Goal: Information Seeking & Learning: Learn about a topic

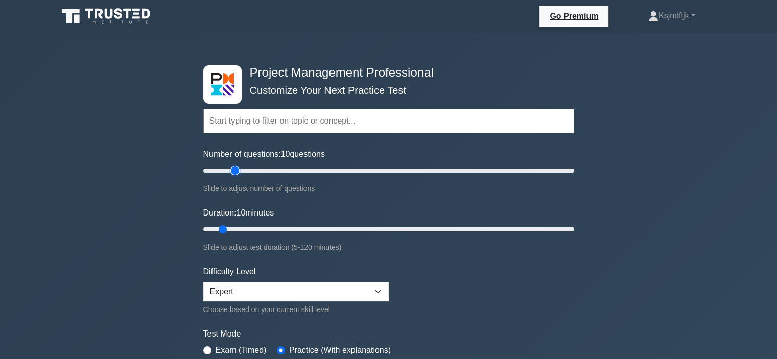
type input "20"
click at [232, 169] on input "Number of questions: 10 questions" at bounding box center [388, 170] width 371 height 12
type input "20"
click at [253, 228] on input "Duration: 10 minutes" at bounding box center [388, 229] width 371 height 12
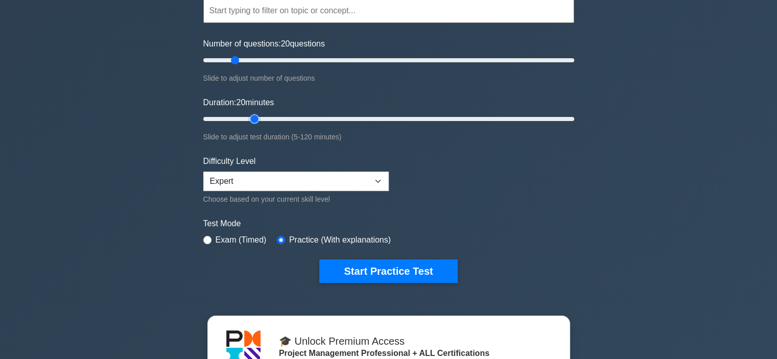
scroll to position [108, 0]
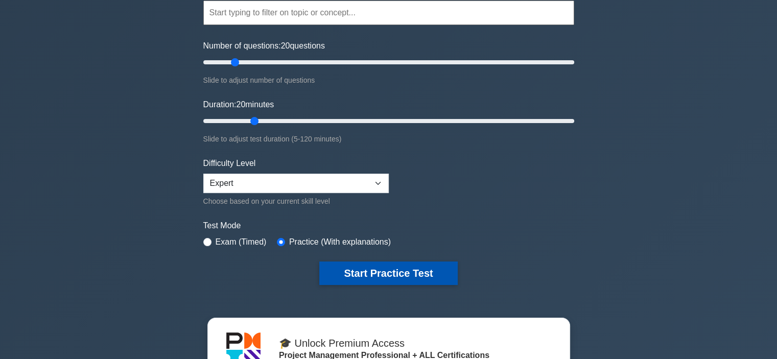
click at [351, 269] on button "Start Practice Test" at bounding box center [388, 273] width 138 height 23
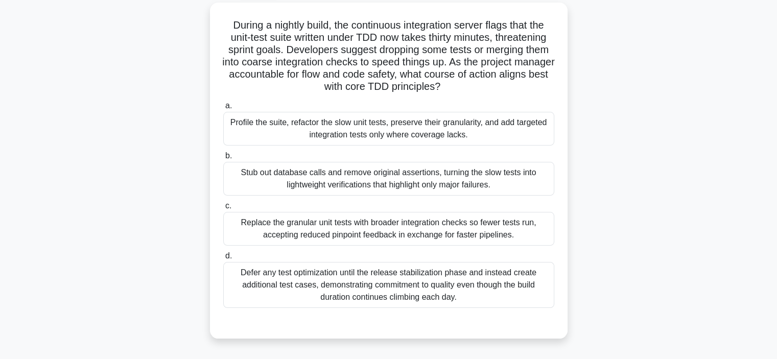
scroll to position [57, 0]
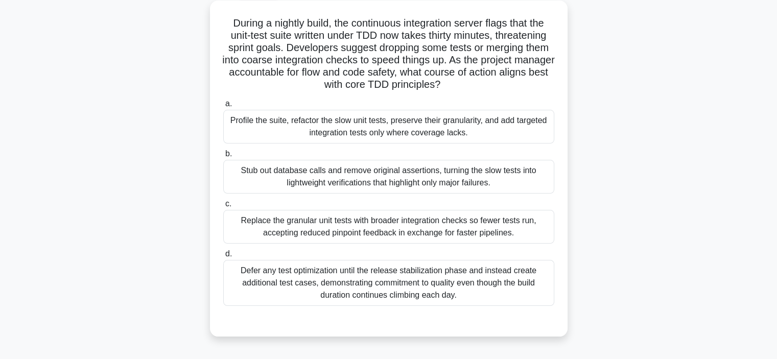
click at [394, 124] on div "Profile the suite, refactor the slow unit tests, preserve their granularity, an…" at bounding box center [388, 127] width 331 height 34
click at [223, 107] on input "a. Profile the suite, refactor the slow unit tests, preserve their granularity,…" at bounding box center [223, 104] width 0 height 7
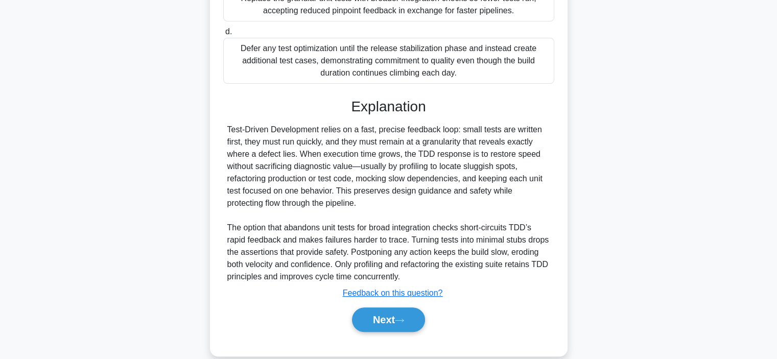
scroll to position [294, 0]
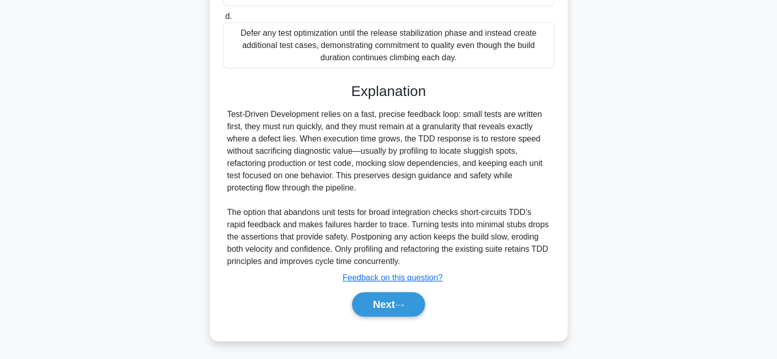
click at [400, 291] on div "Next" at bounding box center [388, 304] width 331 height 33
click at [403, 298] on button "Next" at bounding box center [388, 304] width 73 height 25
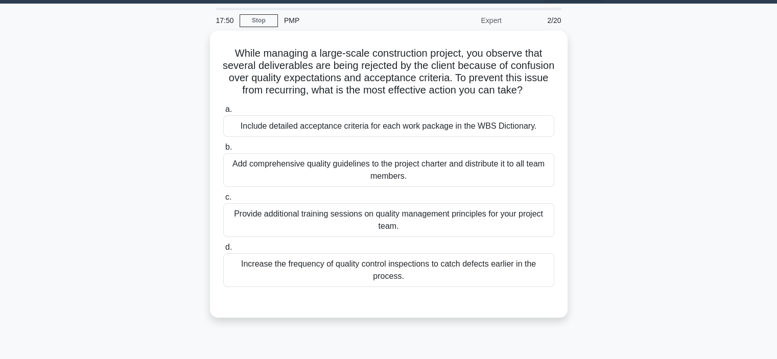
scroll to position [33, 0]
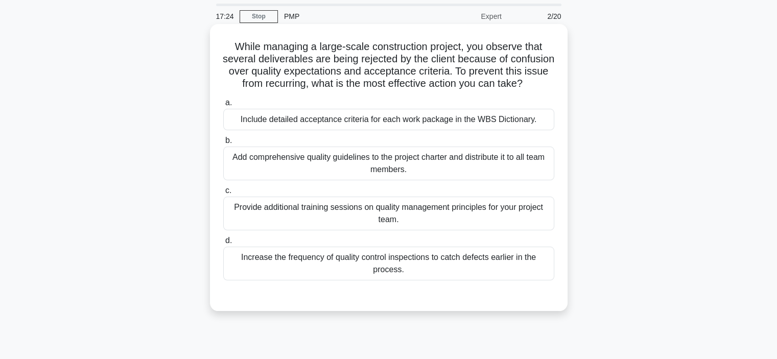
click at [290, 126] on div "Include detailed acceptance criteria for each work package in the WBS Dictionar…" at bounding box center [388, 119] width 331 height 21
click at [223, 106] on input "a. Include detailed acceptance criteria for each work package in the WBS Dictio…" at bounding box center [223, 103] width 0 height 7
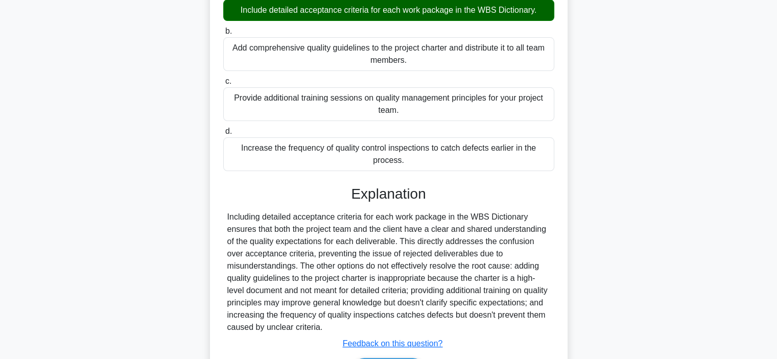
scroll to position [221, 0]
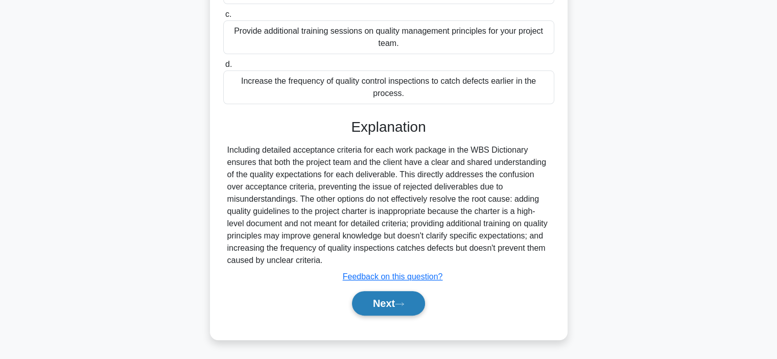
click at [398, 304] on icon at bounding box center [399, 304] width 9 height 6
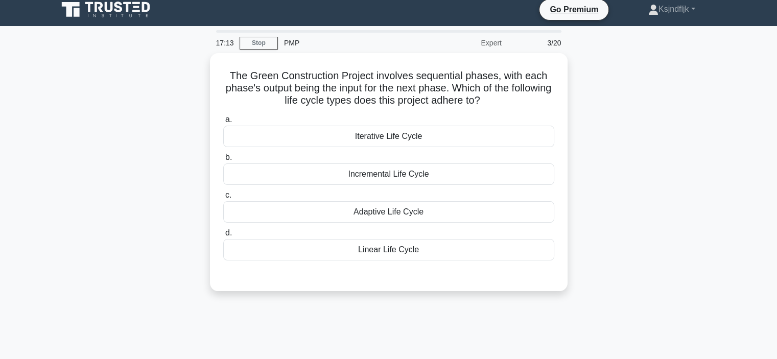
scroll to position [8, 0]
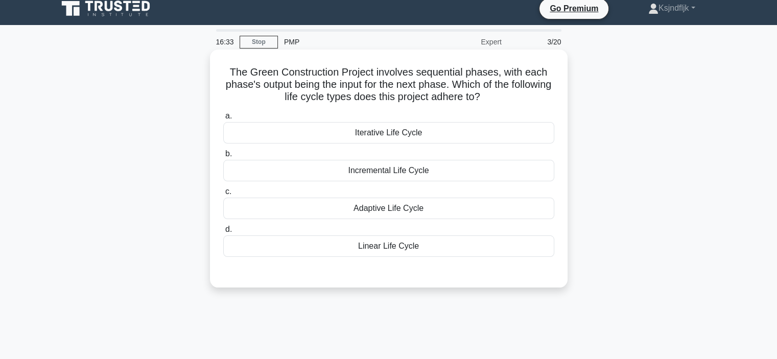
click at [394, 133] on div "Iterative Life Cycle" at bounding box center [388, 132] width 331 height 21
click at [223, 120] on input "a. Iterative Life Cycle" at bounding box center [223, 116] width 0 height 7
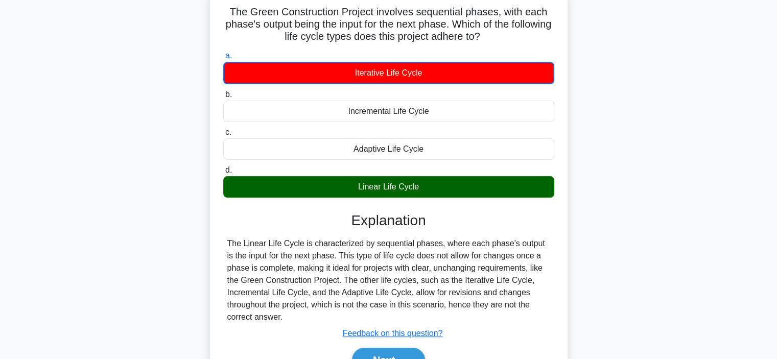
scroll to position [193, 0]
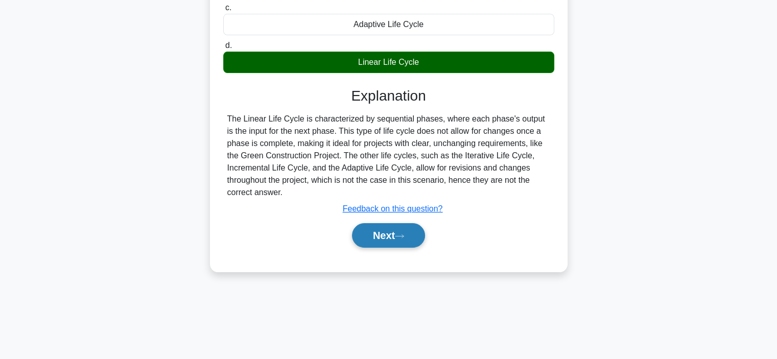
click at [378, 245] on button "Next" at bounding box center [388, 235] width 73 height 25
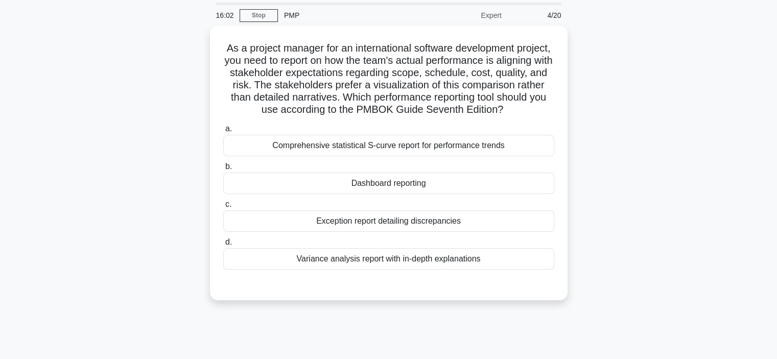
scroll to position [34, 0]
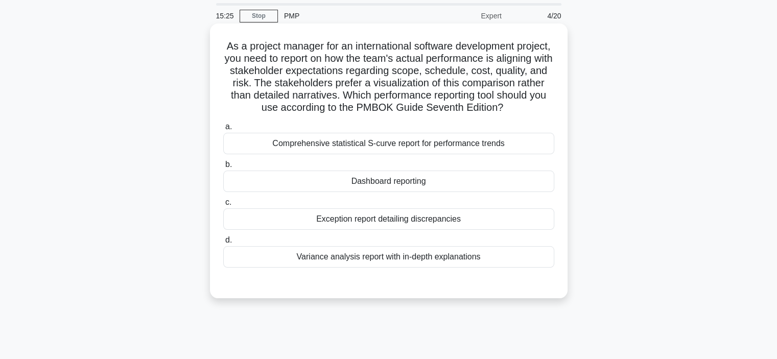
click at [383, 192] on div "Dashboard reporting" at bounding box center [388, 181] width 331 height 21
click at [223, 168] on input "b. Dashboard reporting" at bounding box center [223, 164] width 0 height 7
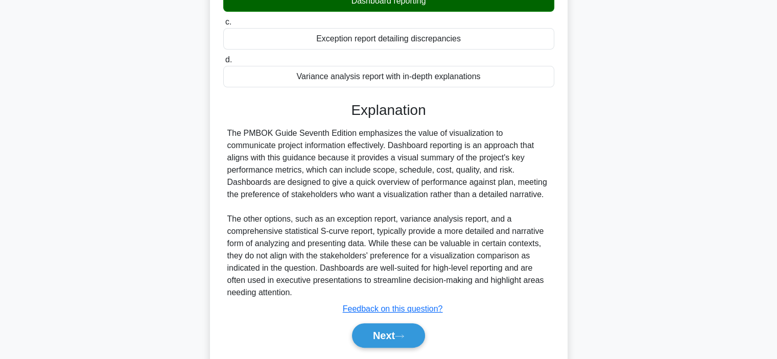
scroll to position [257, 0]
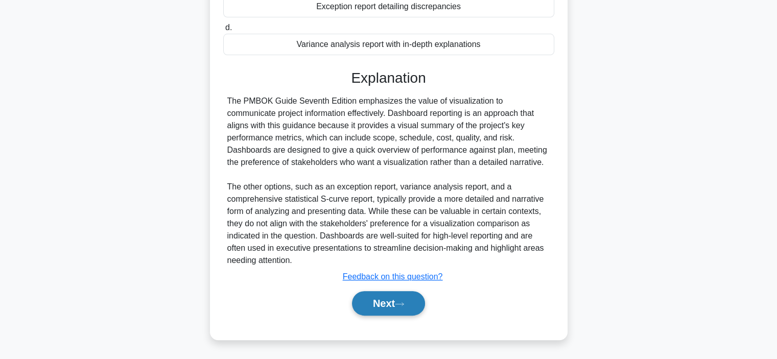
click at [386, 304] on button "Next" at bounding box center [388, 303] width 73 height 25
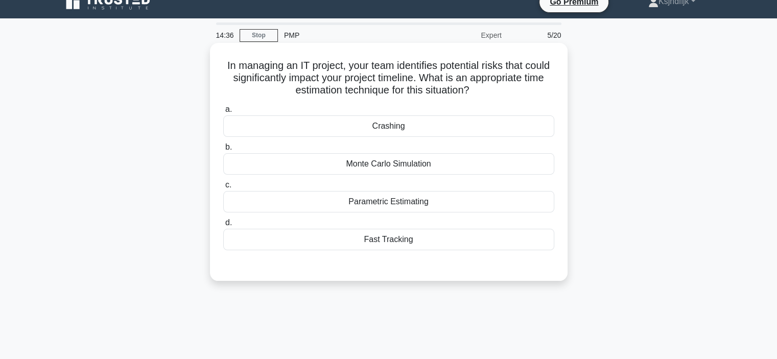
scroll to position [14, 0]
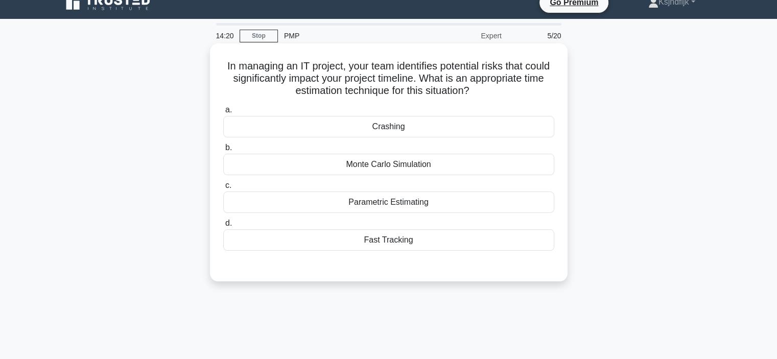
click at [405, 167] on div "Monte Carlo Simulation" at bounding box center [388, 164] width 331 height 21
click at [223, 151] on input "b. Monte Carlo Simulation" at bounding box center [223, 148] width 0 height 7
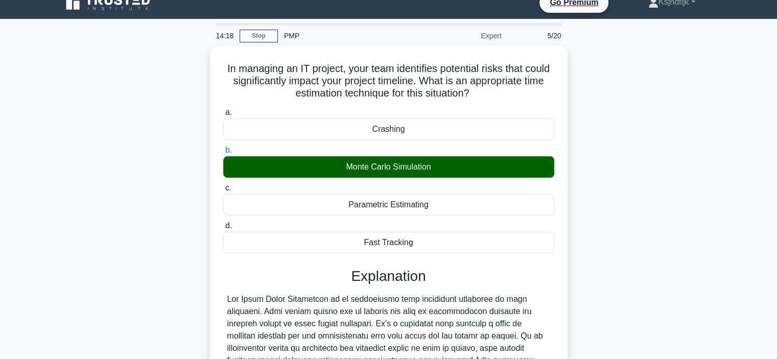
scroll to position [221, 0]
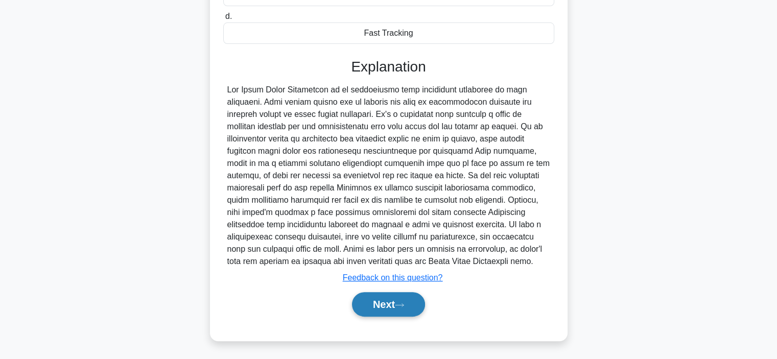
click at [376, 307] on button "Next" at bounding box center [388, 304] width 73 height 25
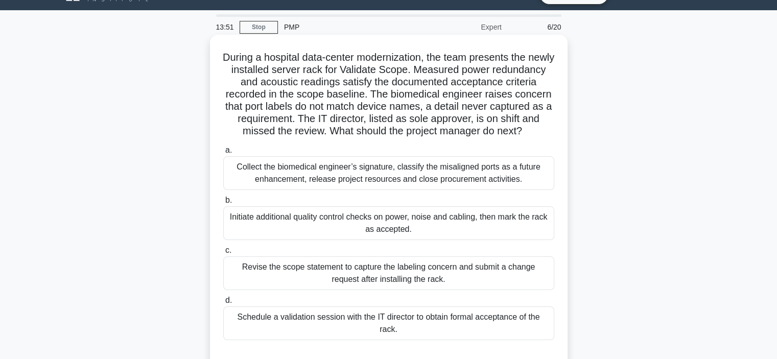
scroll to position [22, 0]
click at [322, 83] on h5 "During a hospital data-center modernization, the team presents the newly instal…" at bounding box center [388, 94] width 333 height 87
copy h5 "acoustic"
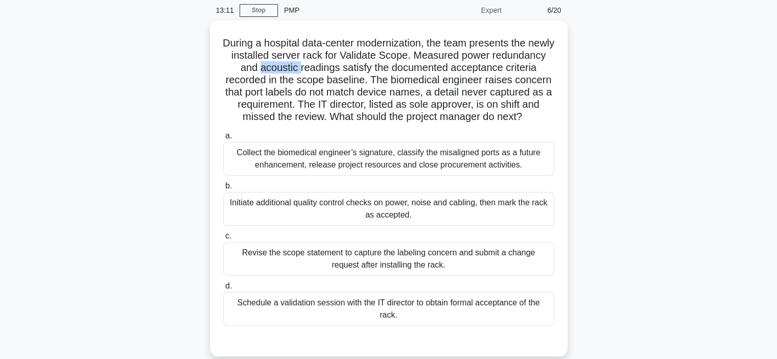
scroll to position [40, 0]
click at [21, 165] on main "12:58 Stop PMP Expert 6/20 During a hospital data-center modernization, the tea…" at bounding box center [388, 251] width 777 height 519
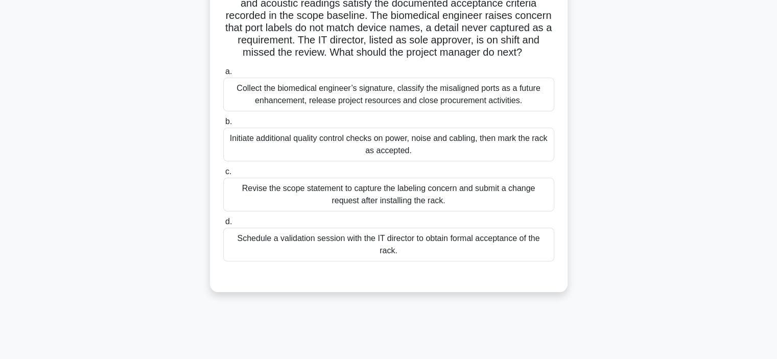
scroll to position [107, 0]
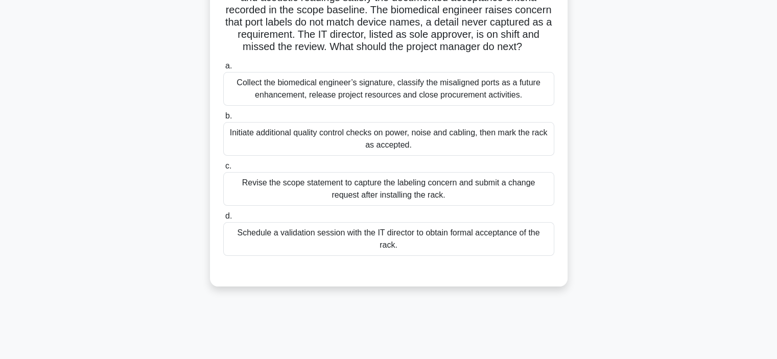
click at [288, 190] on div "Revise the scope statement to capture the labeling concern and submit a change …" at bounding box center [388, 189] width 331 height 34
click at [223, 170] on input "c. Revise the scope statement to capture the labeling concern and submit a chan…" at bounding box center [223, 166] width 0 height 7
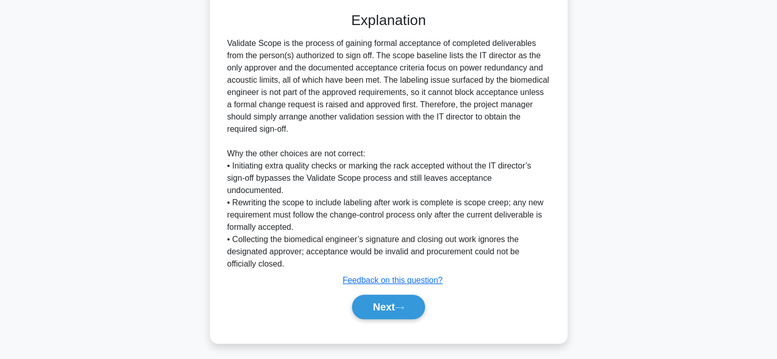
scroll to position [368, 0]
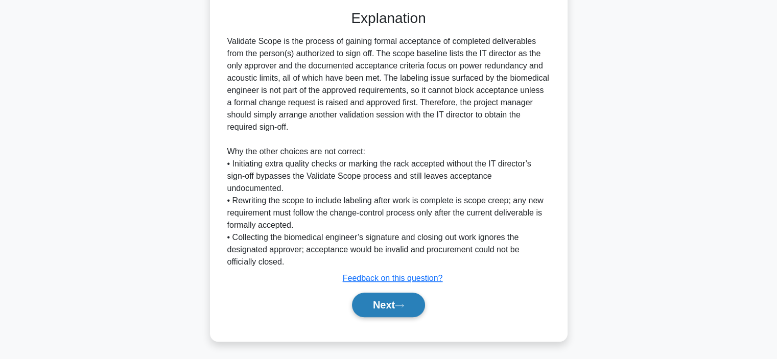
click at [379, 297] on button "Next" at bounding box center [388, 305] width 73 height 25
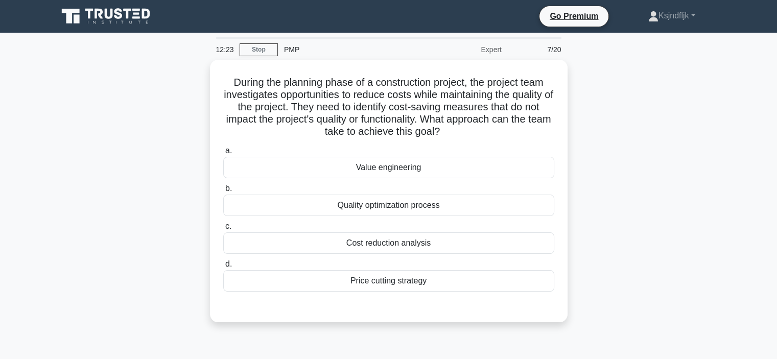
scroll to position [0, 0]
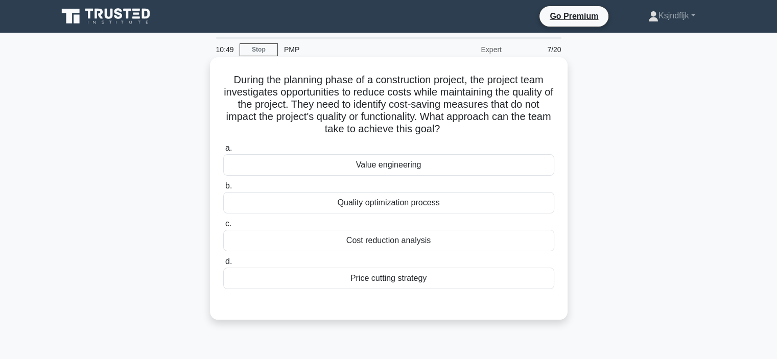
click at [405, 245] on div "Cost reduction analysis" at bounding box center [388, 240] width 331 height 21
click at [223, 227] on input "c. Cost reduction analysis" at bounding box center [223, 224] width 0 height 7
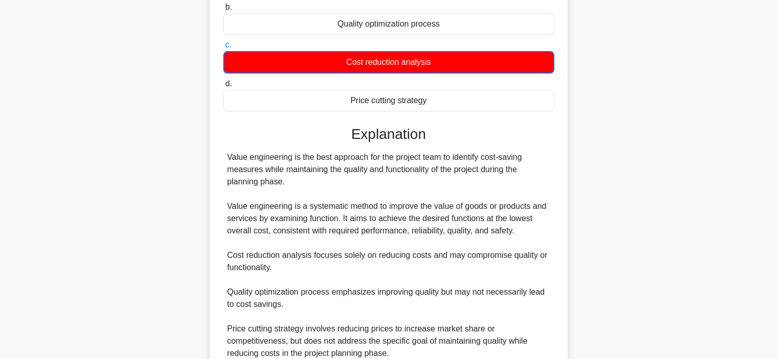
scroll to position [271, 0]
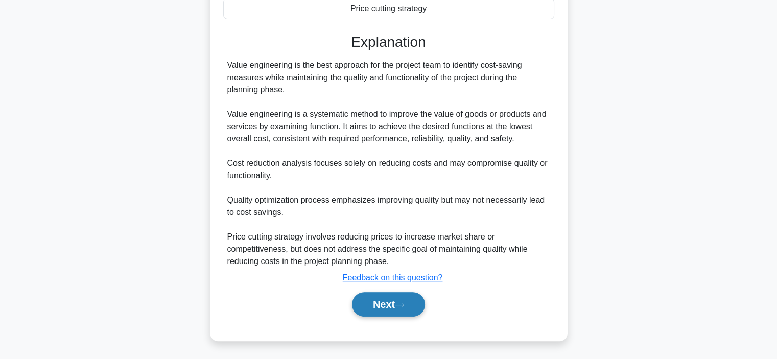
click at [372, 302] on button "Next" at bounding box center [388, 304] width 73 height 25
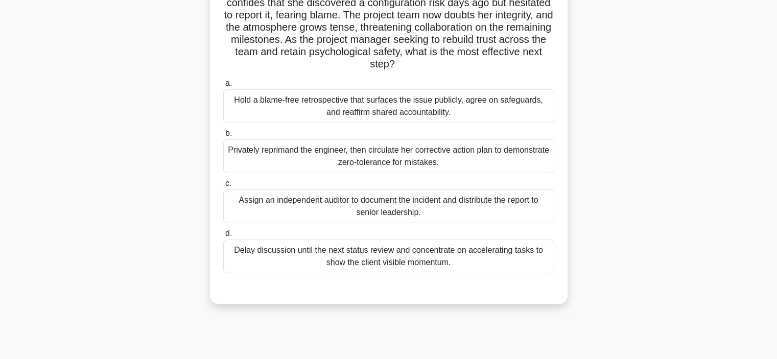
scroll to position [89, 0]
click at [380, 101] on div "Hold a blame-free retrospective that surfaces the issue publicly, agree on safe…" at bounding box center [388, 107] width 331 height 34
click at [223, 87] on input "a. Hold a blame-free retrospective that surfaces the issue publicly, agree on s…" at bounding box center [223, 84] width 0 height 7
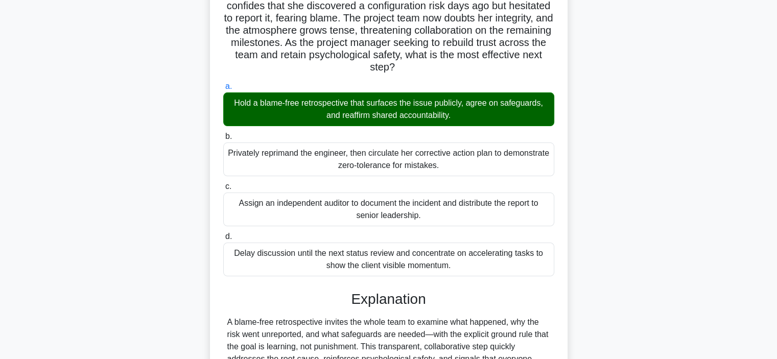
scroll to position [319, 0]
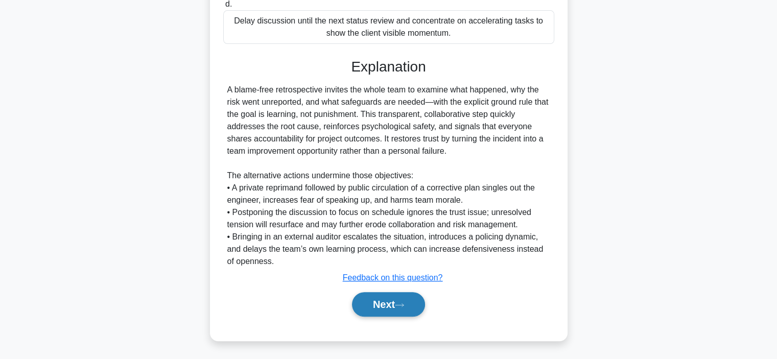
click at [400, 298] on button "Next" at bounding box center [388, 304] width 73 height 25
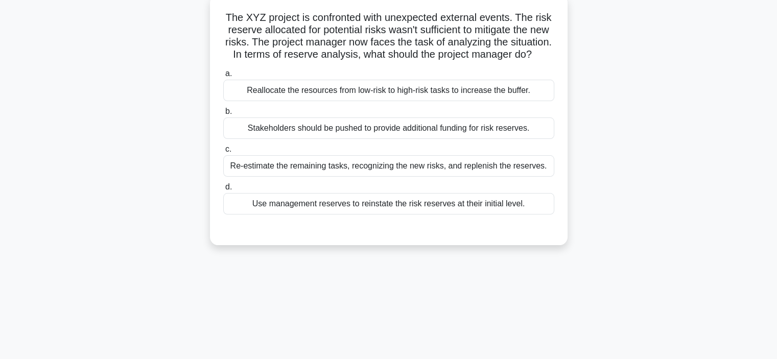
scroll to position [17, 0]
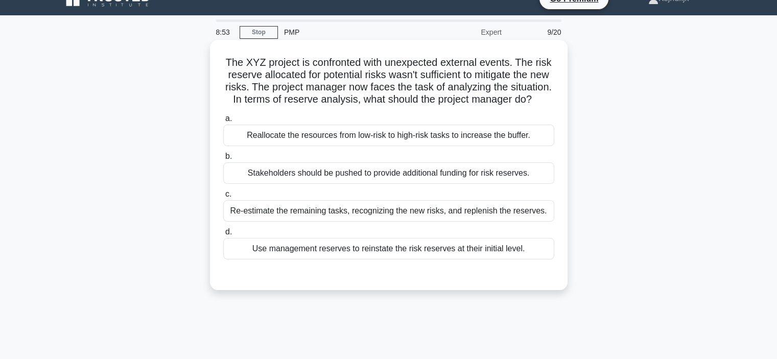
click at [361, 222] on div "Re-estimate the remaining tasks, recognizing the new risks, and replenish the r…" at bounding box center [388, 210] width 331 height 21
click at [223, 198] on input "c. Re-estimate the remaining tasks, recognizing the new risks, and replenish th…" at bounding box center [223, 194] width 0 height 7
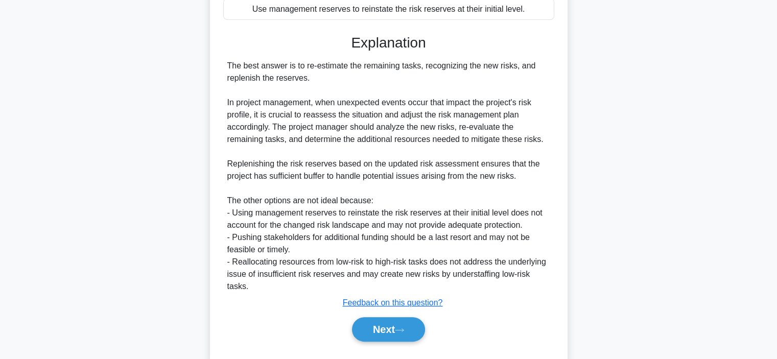
scroll to position [282, 0]
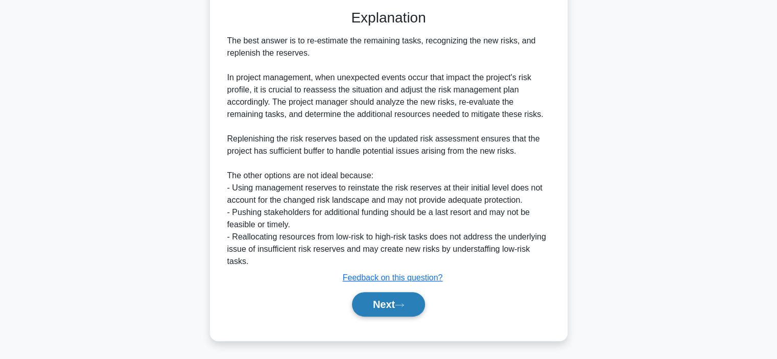
click at [384, 298] on button "Next" at bounding box center [388, 304] width 73 height 25
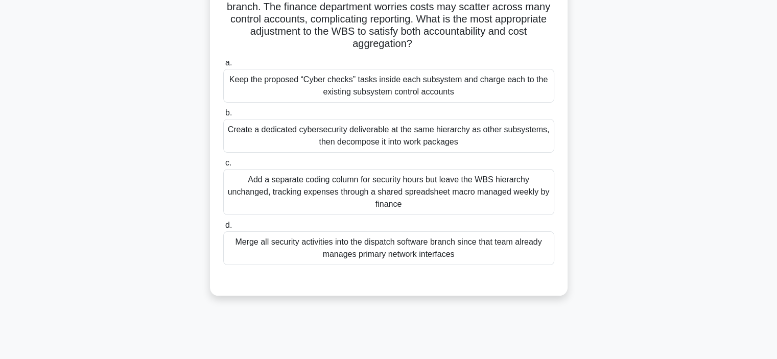
scroll to position [125, 0]
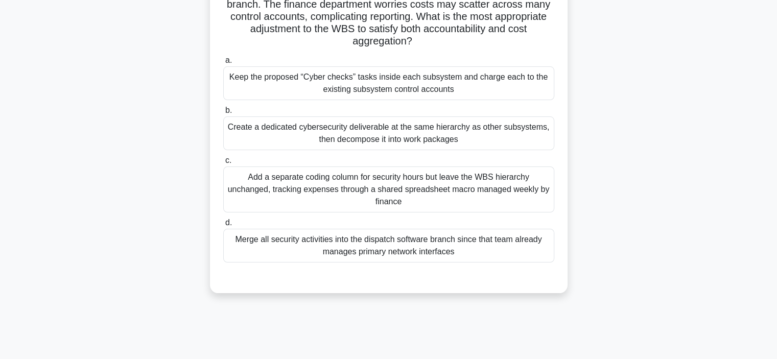
drag, startPoint x: 408, startPoint y: 249, endPoint x: 312, endPoint y: 249, distance: 96.0
click at [312, 249] on div "Merge all security activities into the dispatch software branch since that team…" at bounding box center [388, 246] width 331 height 34
click at [223, 226] on input "d. Merge all security activities into the dispatch software branch since that t…" at bounding box center [223, 223] width 0 height 7
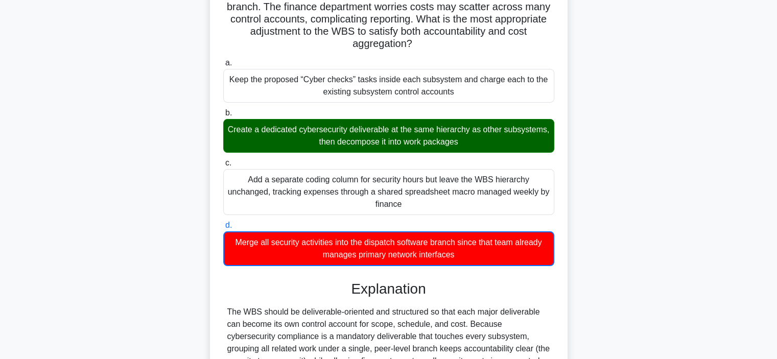
scroll to position [283, 0]
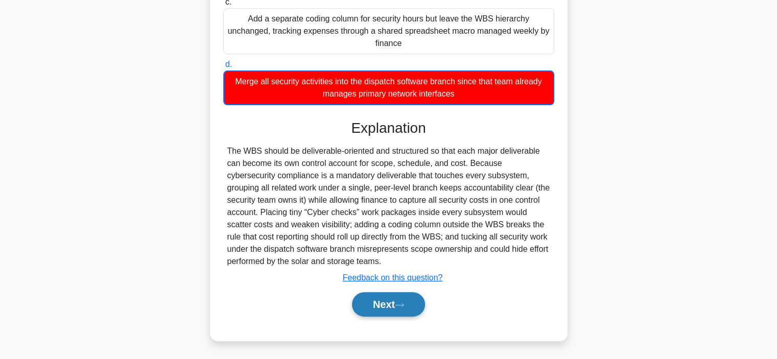
click at [380, 300] on button "Next" at bounding box center [388, 304] width 73 height 25
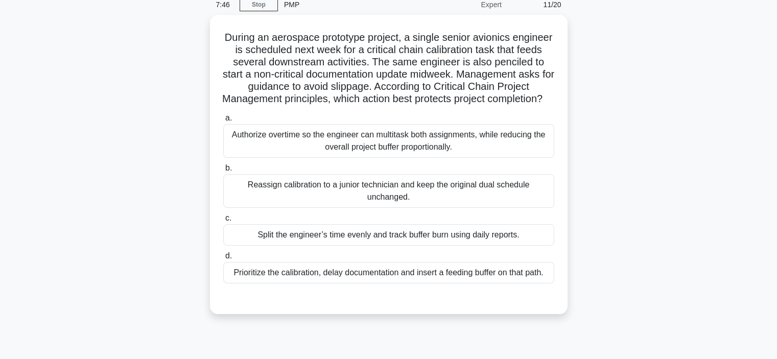
scroll to position [0, 0]
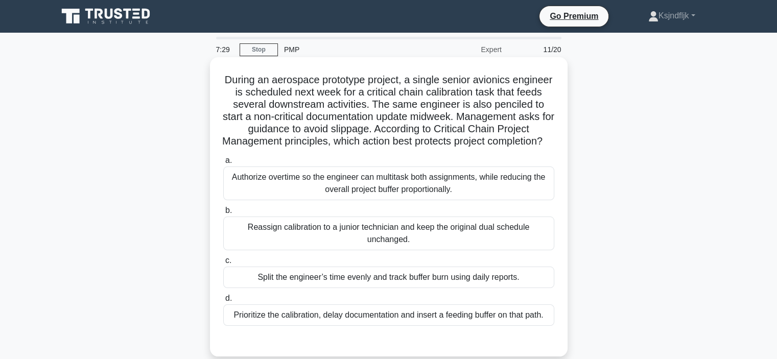
click at [541, 103] on h5 "During an aerospace prototype project, a single senior avionics engineer is sch…" at bounding box center [388, 111] width 333 height 75
copy h5 "penciled"
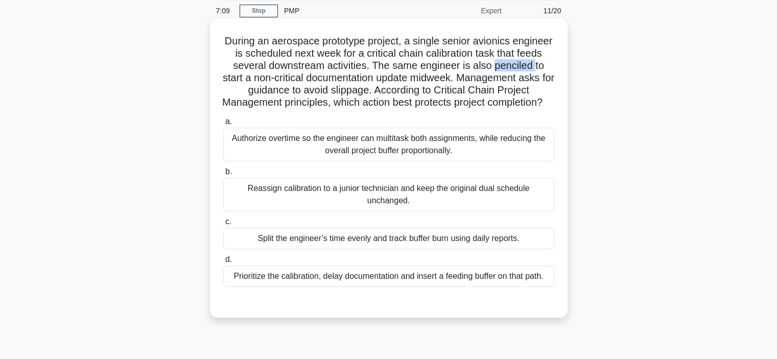
scroll to position [41, 0]
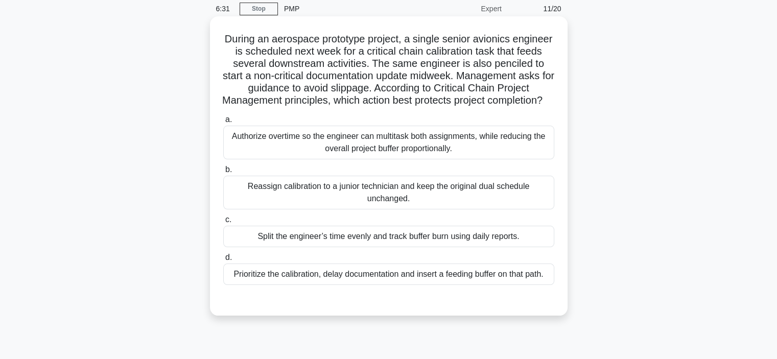
click at [369, 148] on div "Authorize overtime so the engineer can multitask both assignments, while reduci…" at bounding box center [388, 143] width 331 height 34
click at [223, 123] on input "a. Authorize overtime so the engineer can multitask both assignments, while red…" at bounding box center [223, 119] width 0 height 7
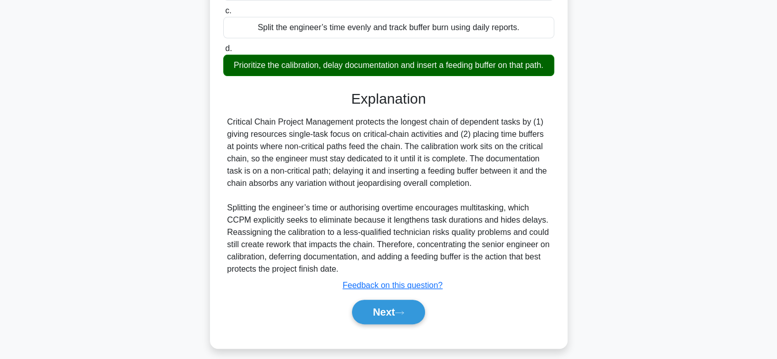
scroll to position [283, 0]
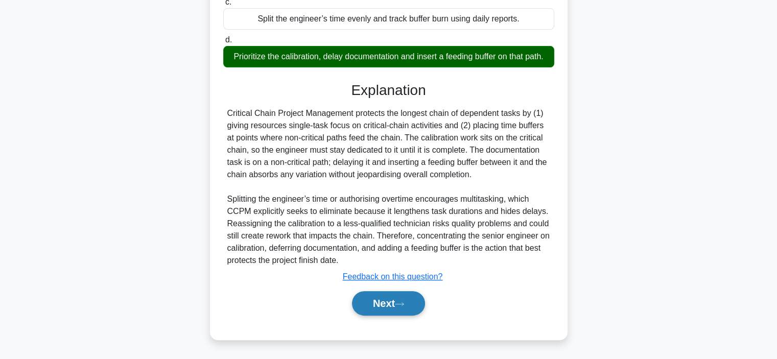
click at [392, 312] on button "Next" at bounding box center [388, 303] width 73 height 25
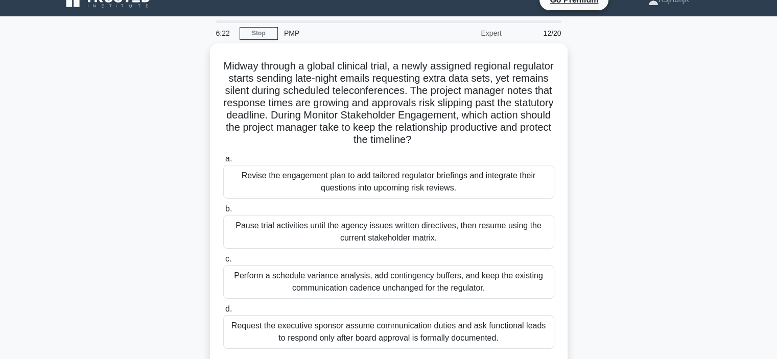
scroll to position [16, 0]
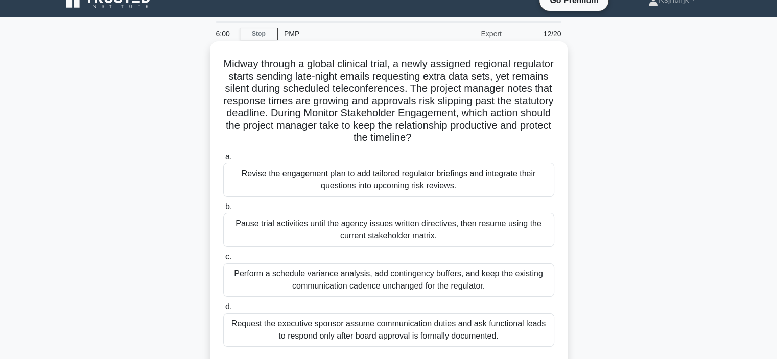
click at [342, 113] on h5 "Midway through a global clinical trial, a newly assigned regional regulator sta…" at bounding box center [388, 101] width 333 height 87
drag, startPoint x: 401, startPoint y: 113, endPoint x: 318, endPoint y: 115, distance: 82.8
click at [318, 115] on h5 "Midway through a global clinical trial, a newly assigned regional regulator sta…" at bounding box center [388, 101] width 333 height 87
copy h5 "statutory deadline"
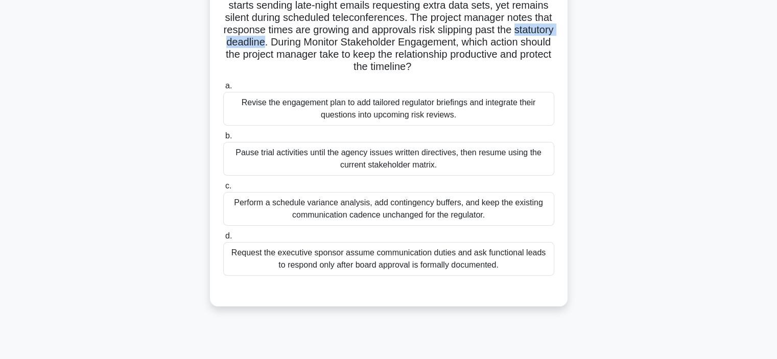
scroll to position [88, 0]
click at [353, 208] on div "Perform a schedule variance analysis, add contingency buffers, and keep the exi…" at bounding box center [388, 208] width 331 height 34
click at [223, 188] on input "c. Perform a schedule variance analysis, add contingency buffers, and keep the …" at bounding box center [223, 185] width 0 height 7
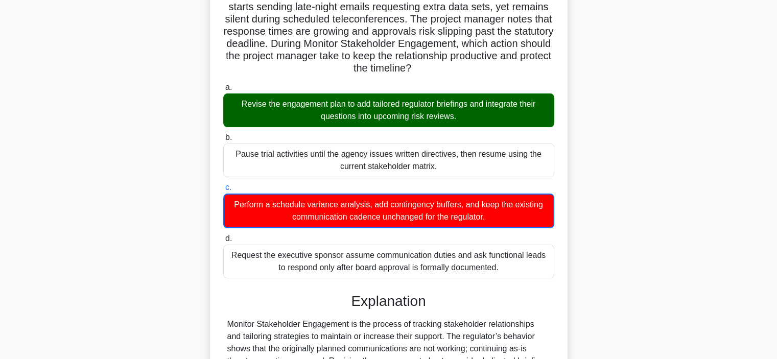
scroll to position [295, 0]
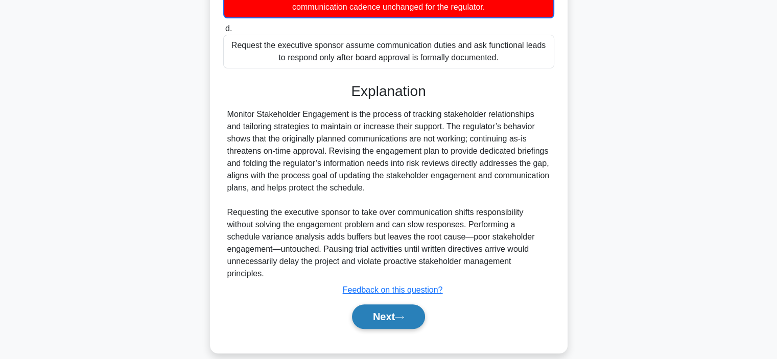
click at [394, 312] on button "Next" at bounding box center [388, 316] width 73 height 25
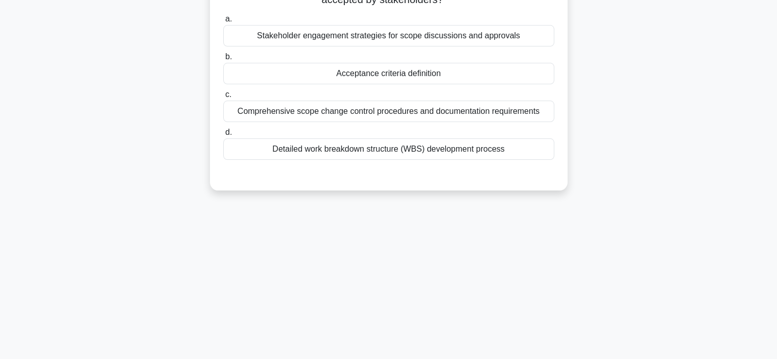
scroll to position [0, 0]
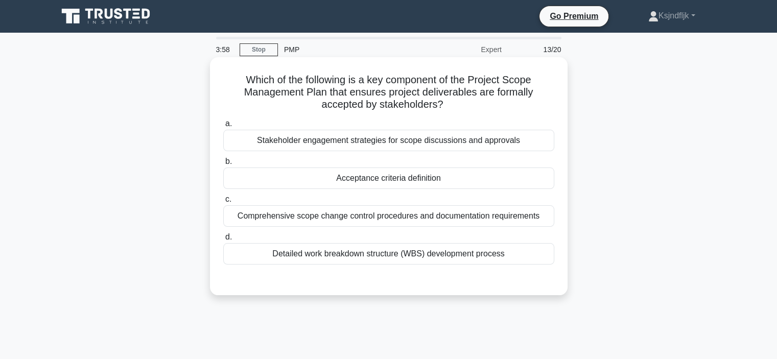
click at [421, 130] on label "a. Stakeholder engagement strategies for scope discussions and approvals" at bounding box center [388, 134] width 331 height 34
click at [223, 127] on input "a. Stakeholder engagement strategies for scope discussions and approvals" at bounding box center [223, 124] width 0 height 7
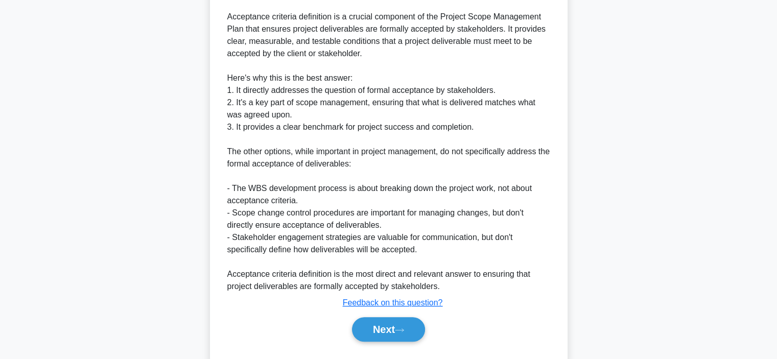
scroll to position [344, 0]
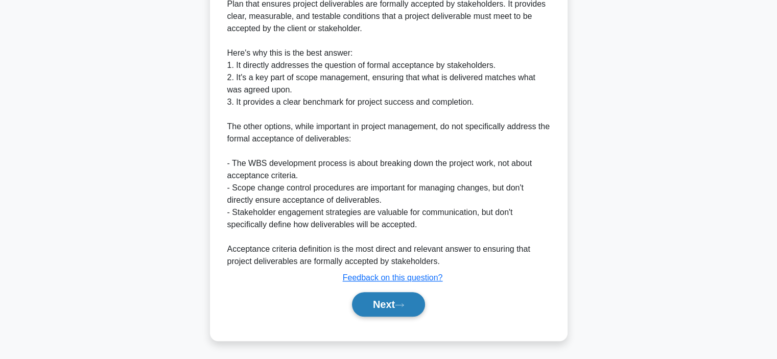
click at [395, 300] on button "Next" at bounding box center [388, 304] width 73 height 25
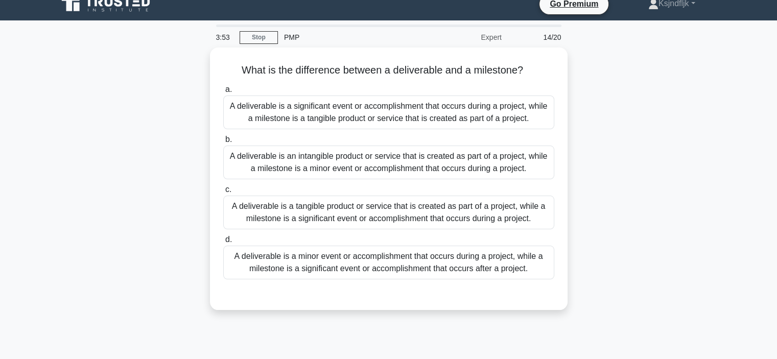
scroll to position [0, 0]
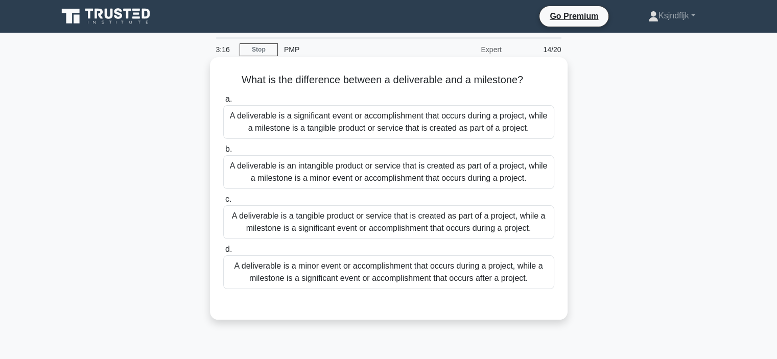
click at [319, 225] on div "A deliverable is a tangible product or service that is created as part of a pro…" at bounding box center [388, 222] width 331 height 34
click at [223, 203] on input "c. A deliverable is a tangible product or service that is created as part of a …" at bounding box center [223, 199] width 0 height 7
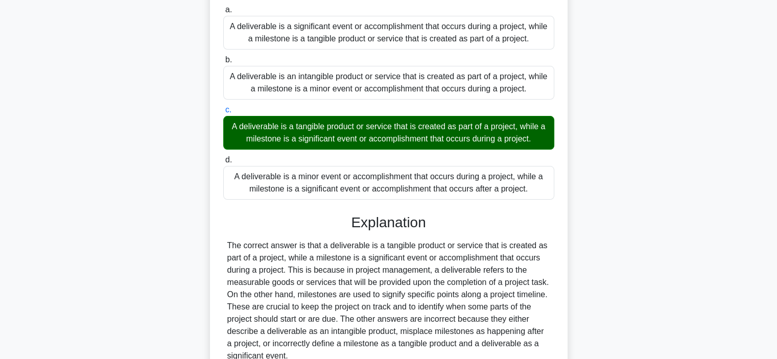
scroll to position [193, 0]
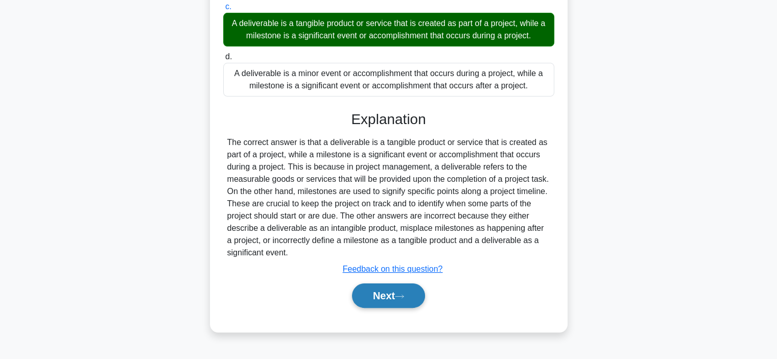
click at [365, 288] on button "Next" at bounding box center [388, 296] width 73 height 25
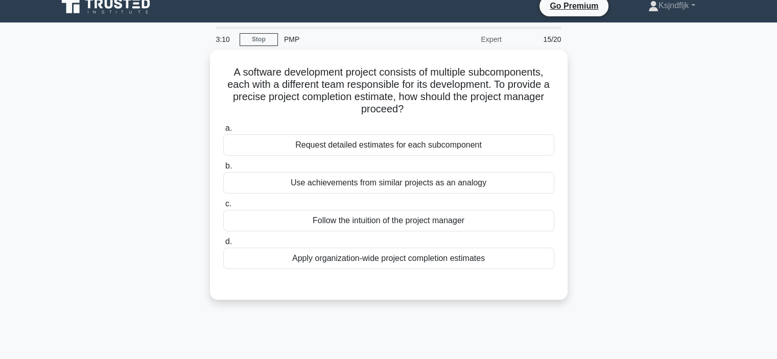
scroll to position [12, 0]
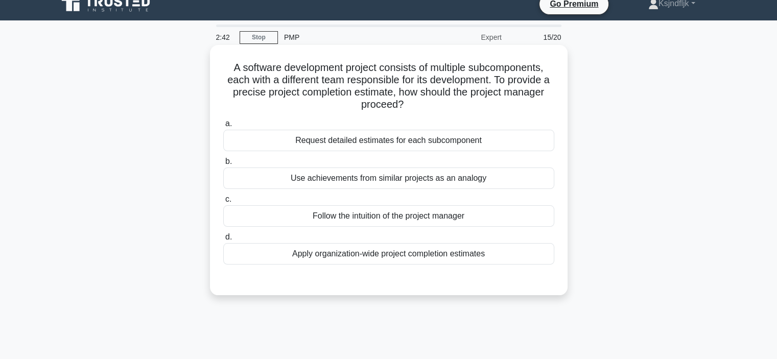
click at [442, 134] on div "Request detailed estimates for each subcomponent" at bounding box center [388, 140] width 331 height 21
click at [223, 127] on input "a. Request detailed estimates for each subcomponent" at bounding box center [223, 124] width 0 height 7
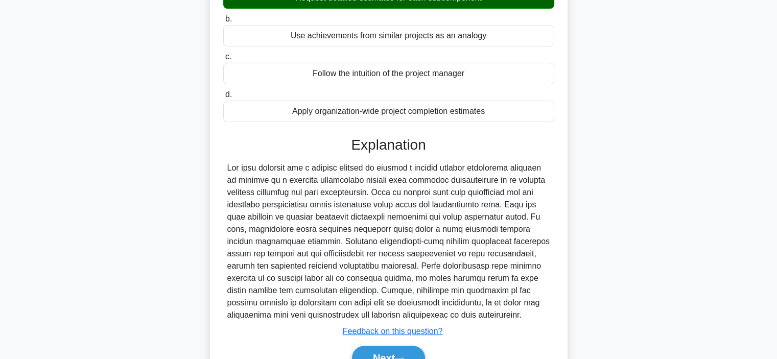
scroll to position [221, 0]
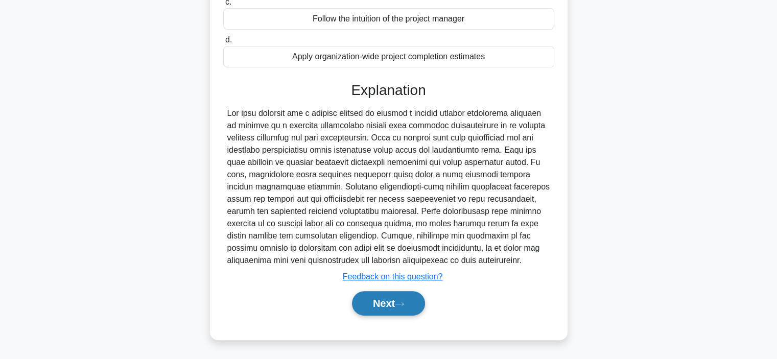
click at [360, 308] on button "Next" at bounding box center [388, 303] width 73 height 25
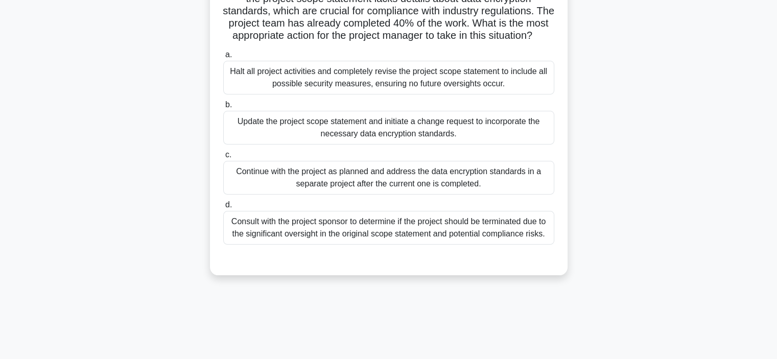
scroll to position [108, 0]
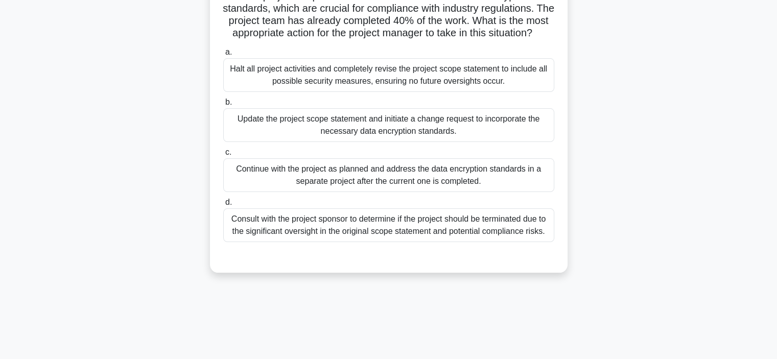
click at [431, 92] on div "Halt all project activities and completely revise the project scope statement t…" at bounding box center [388, 75] width 331 height 34
click at [223, 56] on input "a. Halt all project activities and completely revise the project scope statemen…" at bounding box center [223, 52] width 0 height 7
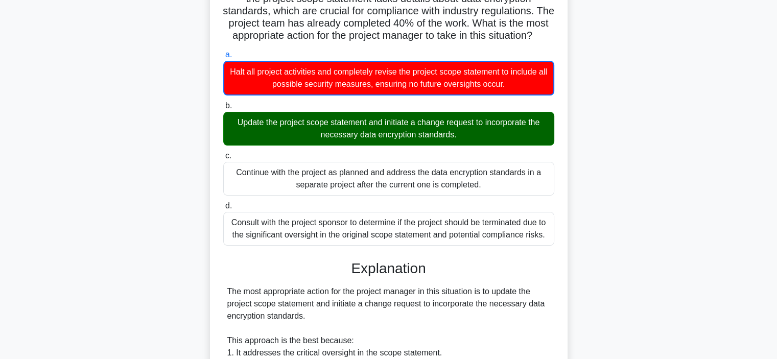
scroll to position [418, 0]
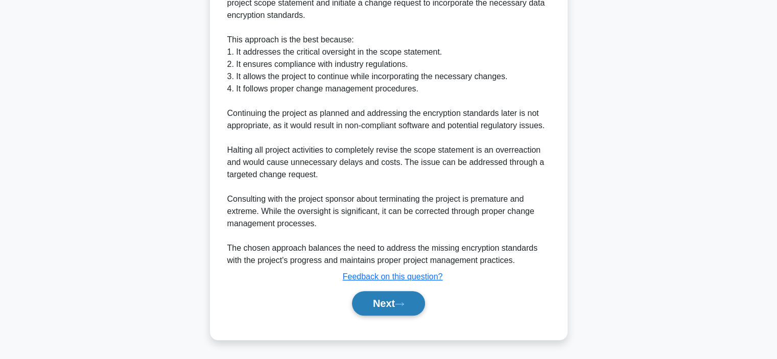
click at [384, 294] on button "Next" at bounding box center [388, 303] width 73 height 25
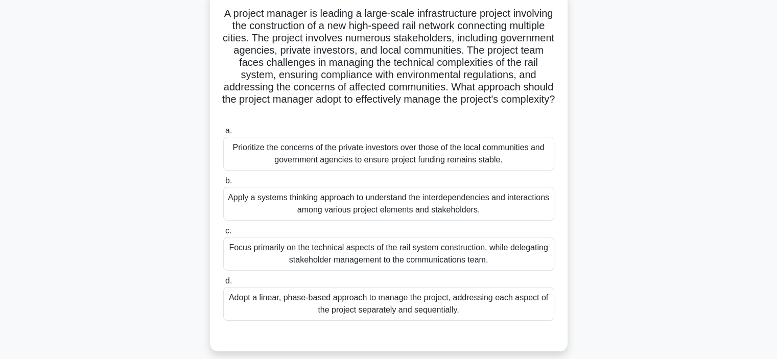
scroll to position [66, 0]
click at [404, 206] on div "Apply a systems thinking approach to understand the interdependencies and inter…" at bounding box center [388, 204] width 331 height 34
click at [223, 185] on input "b. Apply a systems thinking approach to understand the interdependencies and in…" at bounding box center [223, 181] width 0 height 7
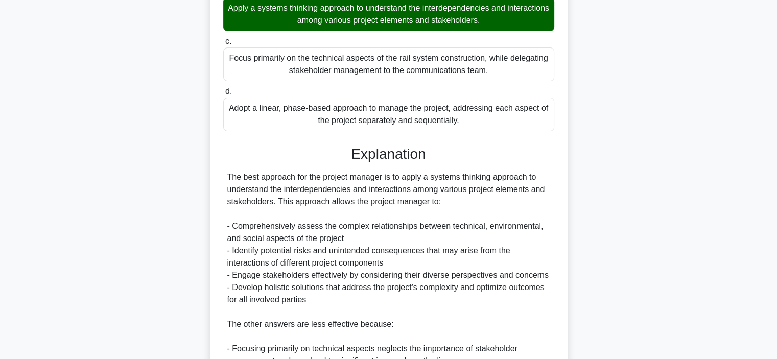
scroll to position [441, 0]
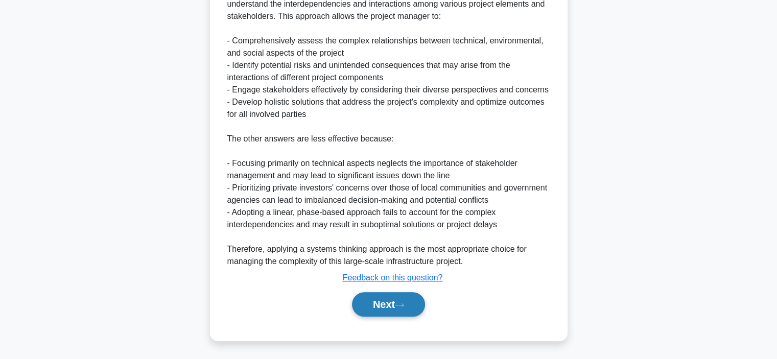
click at [395, 304] on button "Next" at bounding box center [388, 304] width 73 height 25
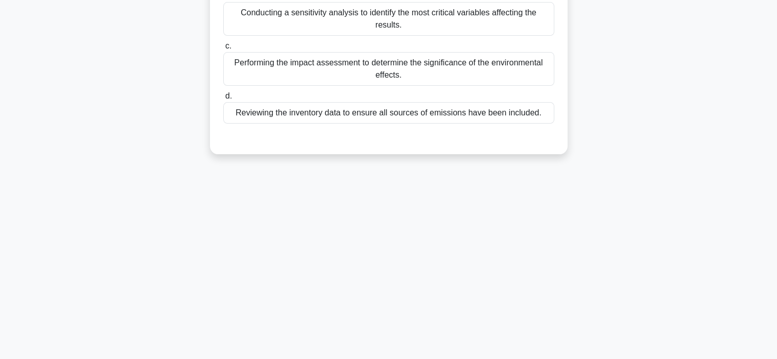
scroll to position [193, 0]
drag, startPoint x: 783, startPoint y: 170, endPoint x: 596, endPoint y: 166, distance: 186.5
click at [596, 166] on div "0:18 Stop PMP Expert 18/20 Liam is conducting a Life Cycle Assessment for a new…" at bounding box center [389, 99] width 674 height 511
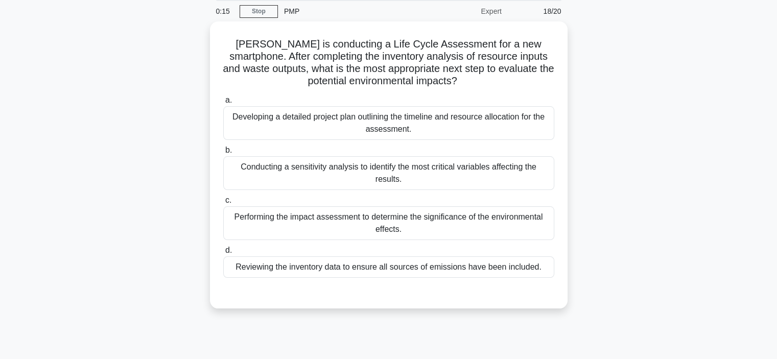
scroll to position [37, 0]
click at [427, 173] on div "Conducting a sensitivity analysis to identify the most critical variables affec…" at bounding box center [388, 172] width 331 height 34
click at [223, 153] on input "b. Conducting a sensitivity analysis to identify the most critical variables af…" at bounding box center [223, 149] width 0 height 7
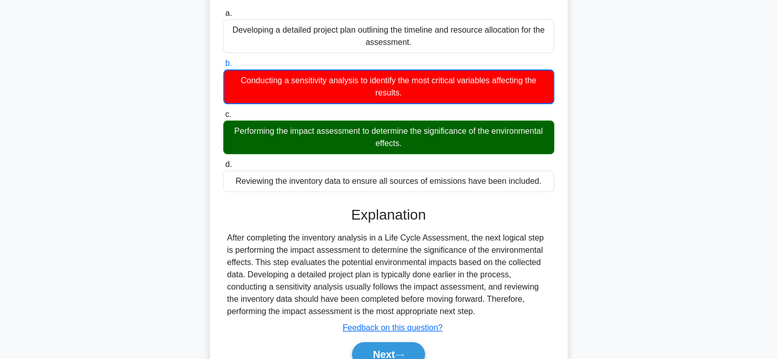
scroll to position [193, 0]
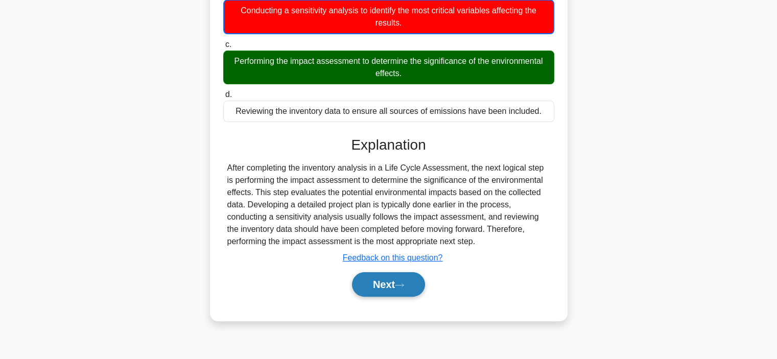
click at [384, 291] on button "Next" at bounding box center [388, 284] width 73 height 25
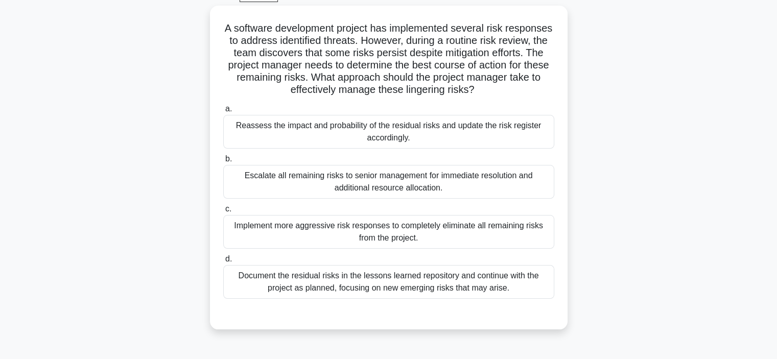
scroll to position [3, 0]
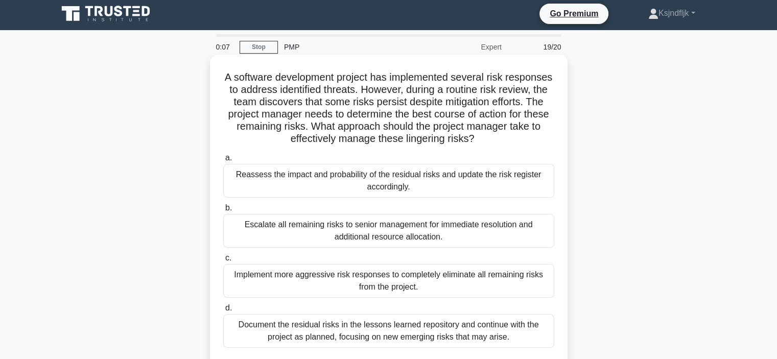
click at [344, 231] on div "Escalate all remaining risks to senior management for immediate resolution and …" at bounding box center [388, 231] width 331 height 34
click at [223, 211] on input "b. Escalate all remaining risks to senior management for immediate resolution a…" at bounding box center [223, 208] width 0 height 7
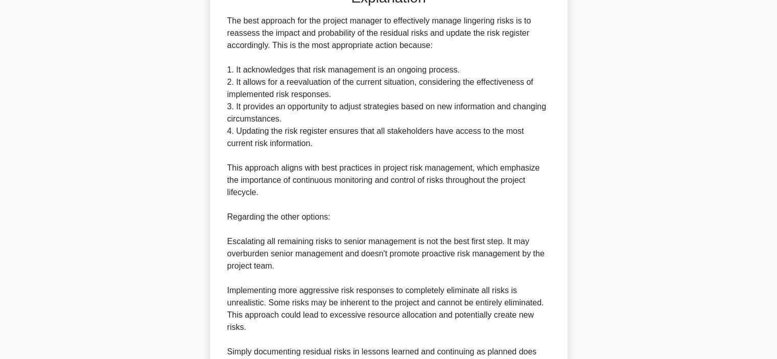
scroll to position [540, 0]
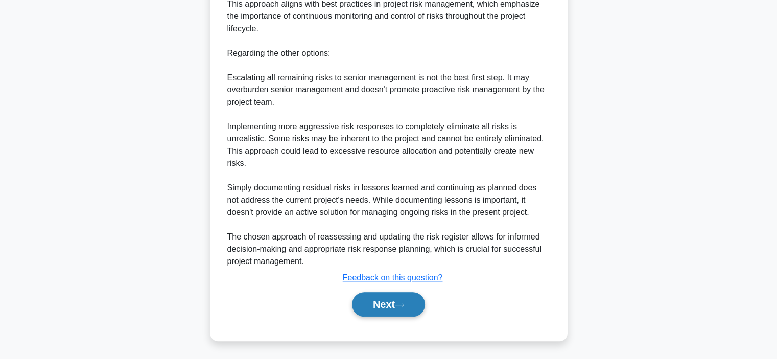
click at [389, 294] on button "Next" at bounding box center [388, 304] width 73 height 25
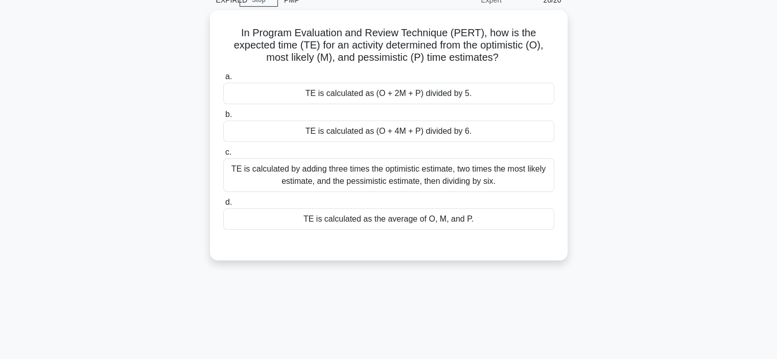
scroll to position [0, 0]
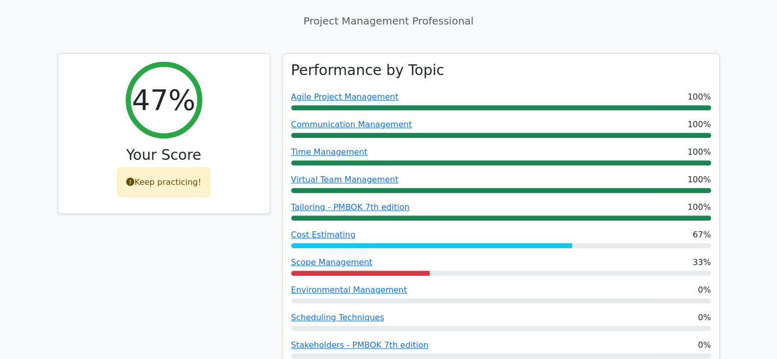
scroll to position [403, 0]
